Goal: Obtain resource: Obtain resource

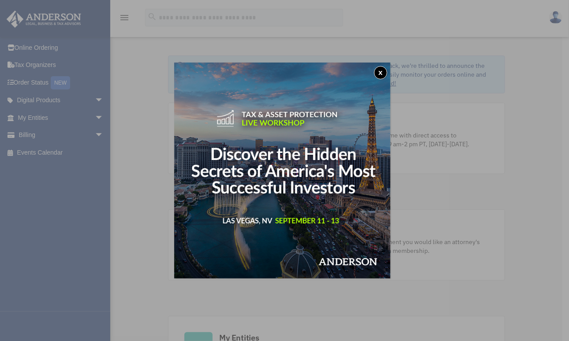
drag, startPoint x: 35, startPoint y: 131, endPoint x: 417, endPoint y: 77, distance: 386.0
click at [417, 77] on div "x" at bounding box center [284, 170] width 569 height 341
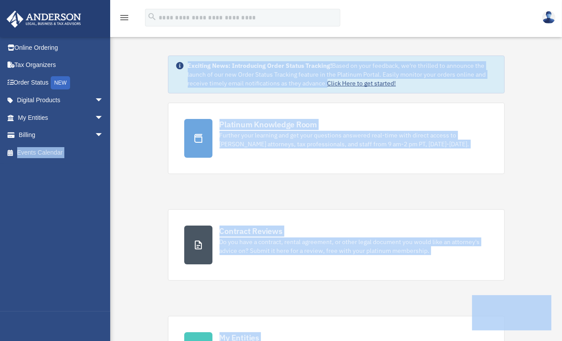
drag, startPoint x: 417, startPoint y: 77, endPoint x: 49, endPoint y: 227, distance: 397.9
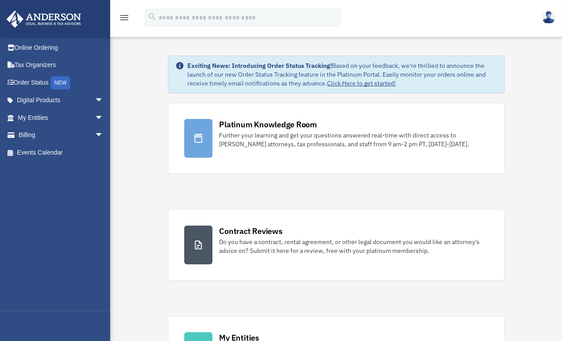
click at [49, 227] on div "loujoyner@gmail.com Sign Out loujoyner@gmail.com Online Ordering Tax Organizers…" at bounding box center [58, 174] width 117 height 275
click at [46, 129] on link "Billing arrow_drop_down" at bounding box center [61, 136] width 111 height 18
click at [95, 135] on span "arrow_drop_down" at bounding box center [104, 136] width 18 height 18
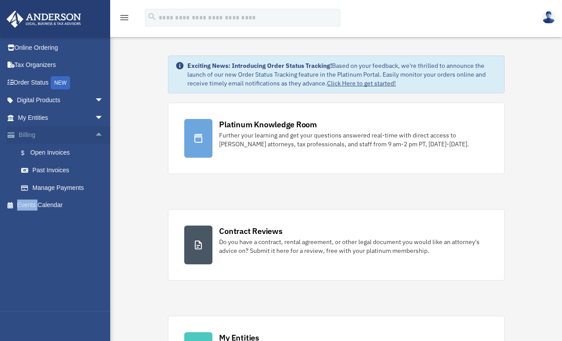
click at [95, 135] on span "arrow_drop_up" at bounding box center [104, 136] width 18 height 18
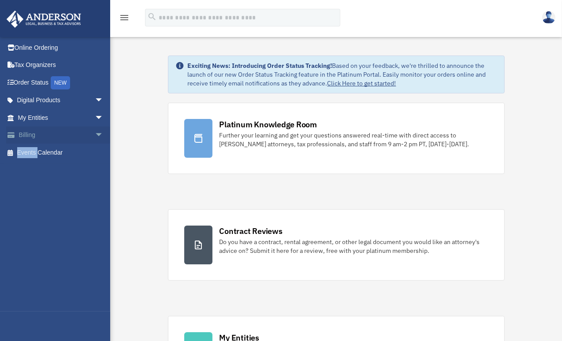
click at [95, 135] on span "arrow_drop_down" at bounding box center [104, 136] width 18 height 18
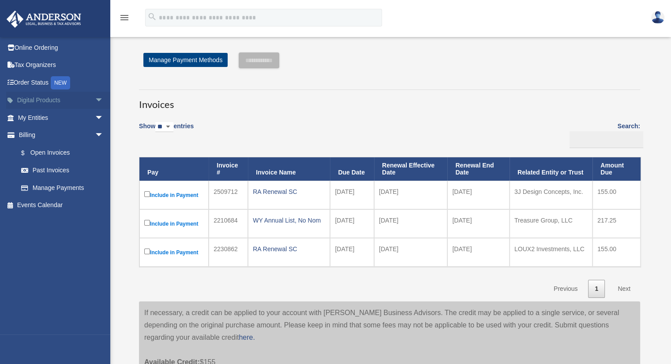
click at [95, 102] on span "arrow_drop_down" at bounding box center [104, 101] width 18 height 18
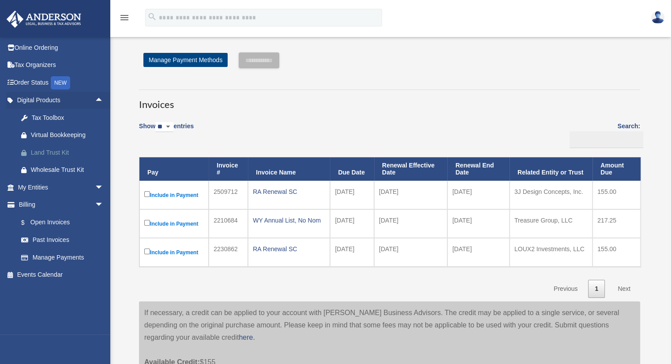
click at [69, 153] on div "Land Trust Kit" at bounding box center [68, 152] width 75 height 11
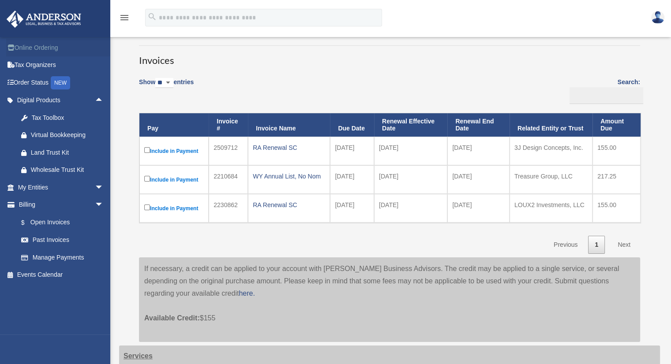
click at [24, 51] on link "Online Ordering" at bounding box center [61, 48] width 111 height 18
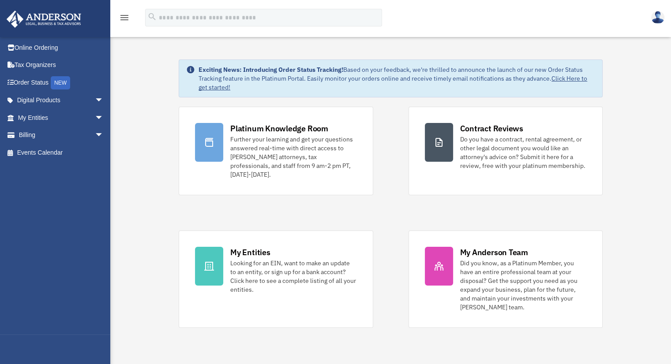
click at [125, 22] on icon "menu" at bounding box center [124, 17] width 11 height 11
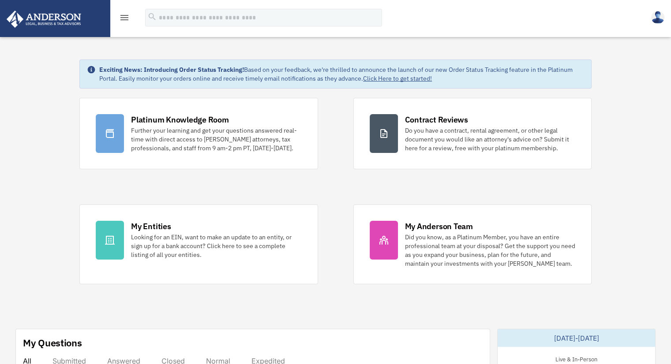
click at [125, 22] on icon "menu" at bounding box center [124, 17] width 11 height 11
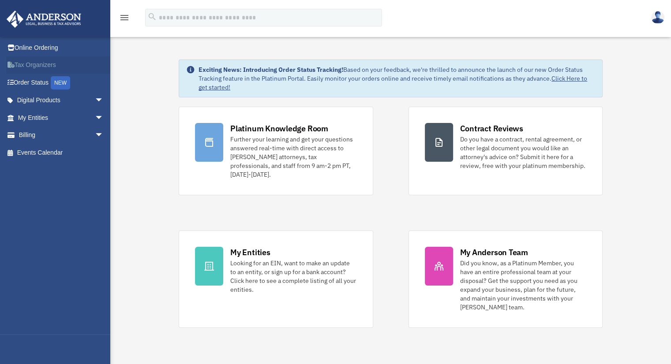
click at [30, 67] on link "Tax Organizers" at bounding box center [61, 65] width 111 height 18
